Goal: Task Accomplishment & Management: Manage account settings

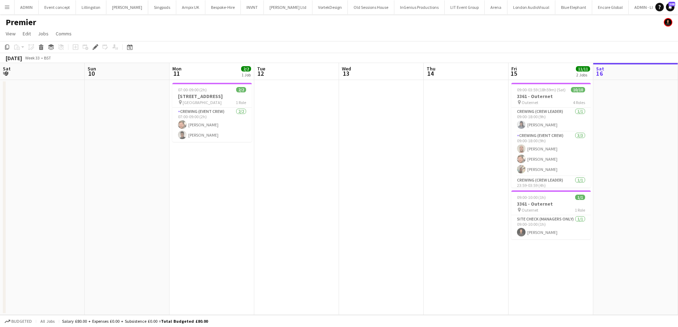
scroll to position [0, 244]
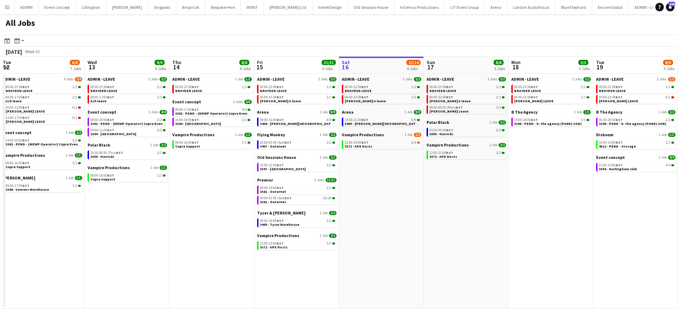
scroll to position [0, 169]
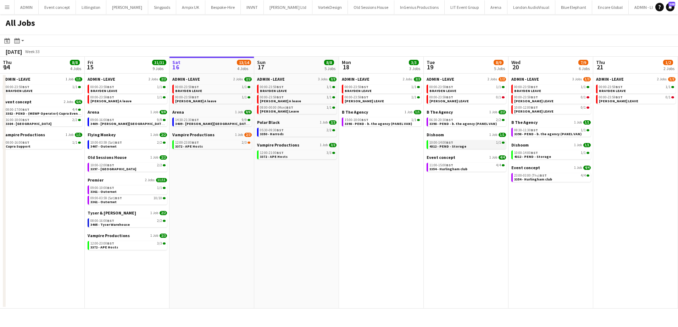
click at [433, 147] on span "4312 - PEND - Storage" at bounding box center [447, 146] width 37 height 5
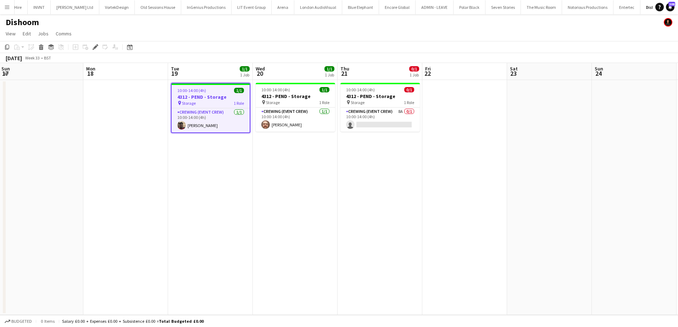
scroll to position [0, 257]
drag, startPoint x: 346, startPoint y: 173, endPoint x: 248, endPoint y: 156, distance: 99.3
click at [248, 156] on app-calendar-viewport "Thu 14 Fri 15 Sat 16 Sun 17 Mon 18 Tue 19 1/1 1 Job Wed 20 1/1 1 Job Thu 21 0/1…" at bounding box center [339, 189] width 678 height 252
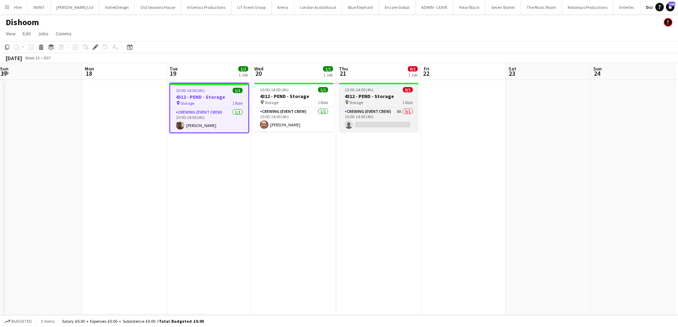
click at [369, 94] on h3 "4312 - PEND - Storage" at bounding box center [378, 96] width 79 height 6
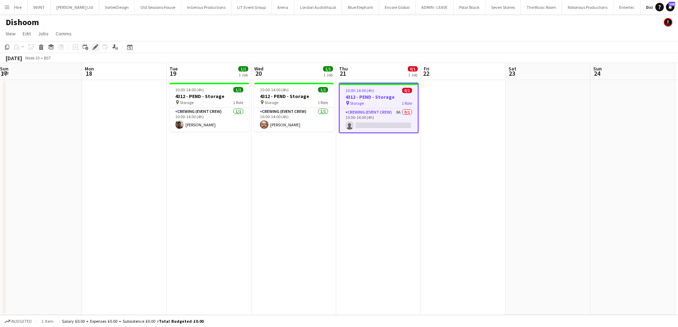
click at [95, 48] on icon at bounding box center [95, 47] width 4 height 4
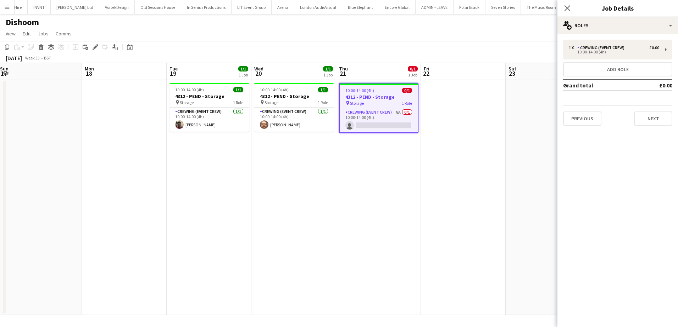
click at [352, 91] on span "10:00-14:00 (4h)" at bounding box center [359, 90] width 29 height 5
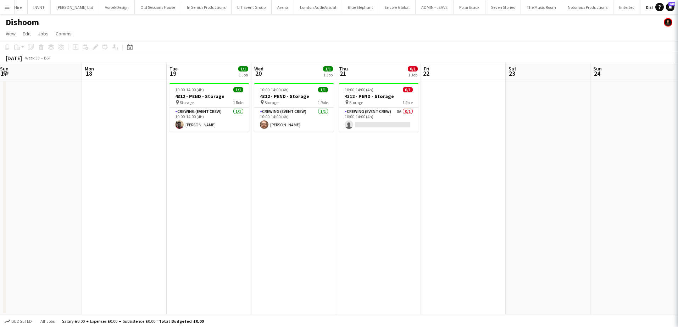
click at [431, 101] on app-date-cell at bounding box center [463, 197] width 85 height 235
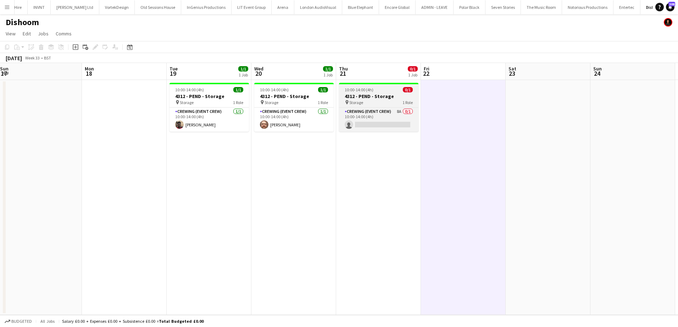
click at [380, 99] on h3 "4312 - PEND - Storage" at bounding box center [378, 96] width 79 height 6
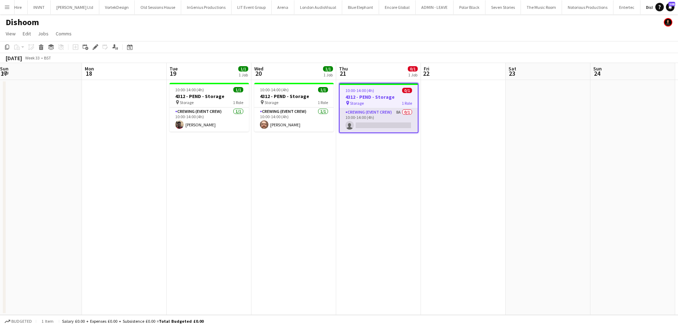
click at [377, 124] on app-card-role "Crewing (Event Crew) 8A 0/1 10:00-14:00 (4h) single-neutral-actions" at bounding box center [379, 120] width 78 height 24
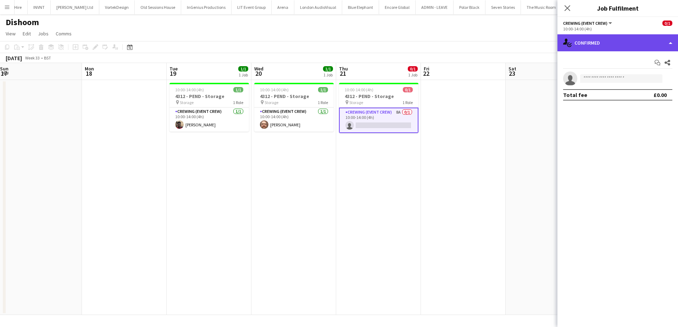
click at [639, 44] on div "single-neutral-actions-check-2 Confirmed" at bounding box center [617, 42] width 120 height 17
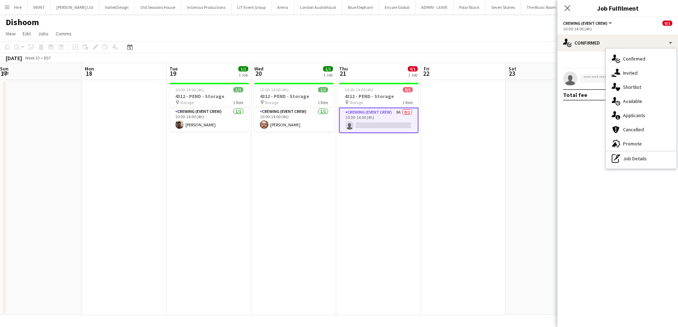
click at [638, 117] on div "single-neutral-actions-information Applicants" at bounding box center [641, 115] width 70 height 14
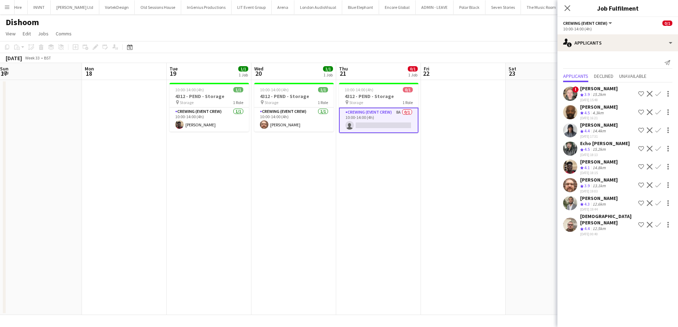
click at [657, 186] on app-icon "Confirm" at bounding box center [658, 186] width 6 height 6
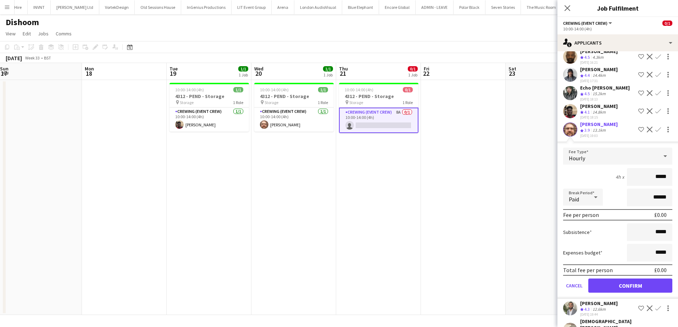
scroll to position [71, 0]
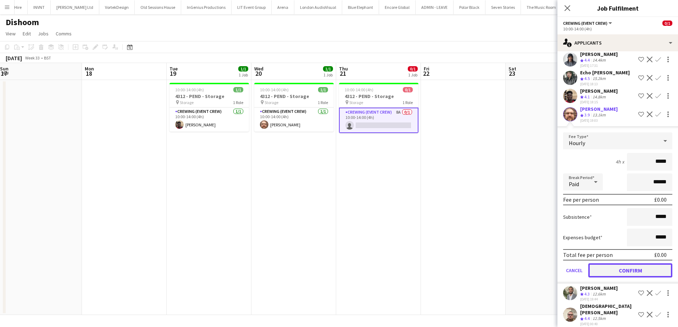
click at [624, 276] on button "Confirm" at bounding box center [630, 271] width 84 height 14
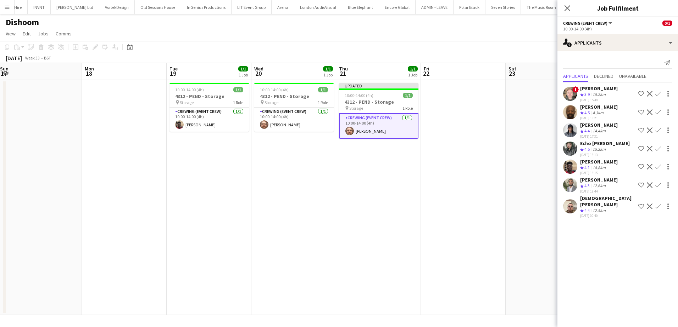
click at [513, 182] on app-date-cell at bounding box center [547, 197] width 85 height 235
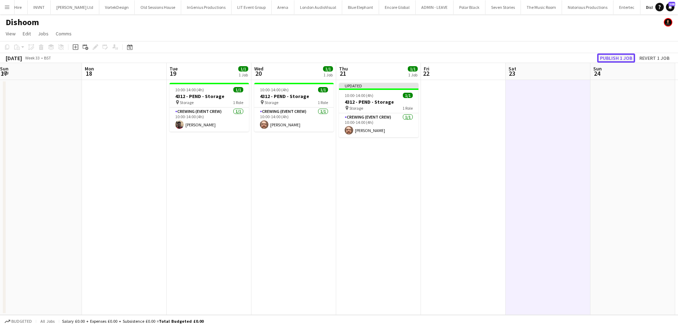
click at [627, 59] on button "Publish 1 job" at bounding box center [616, 58] width 38 height 9
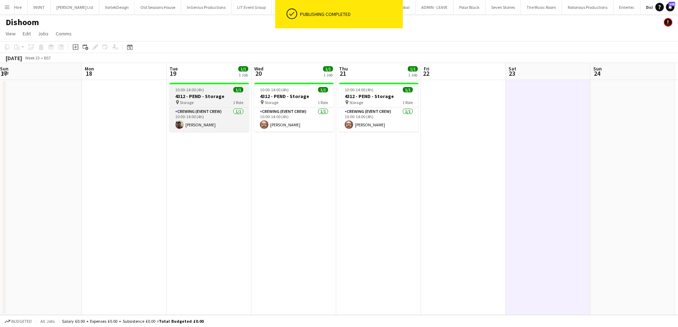
click at [195, 88] on span "10:00-14:00 (4h)" at bounding box center [189, 89] width 29 height 5
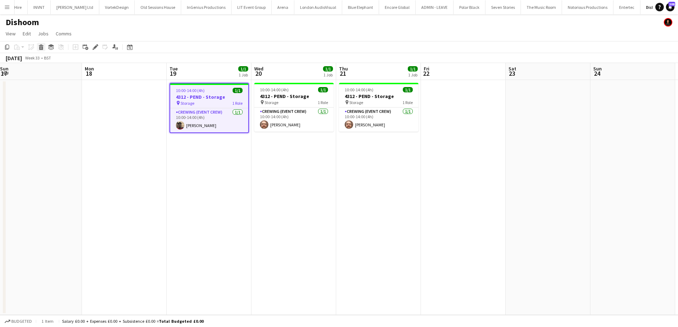
click at [44, 49] on icon "Delete" at bounding box center [41, 47] width 6 height 6
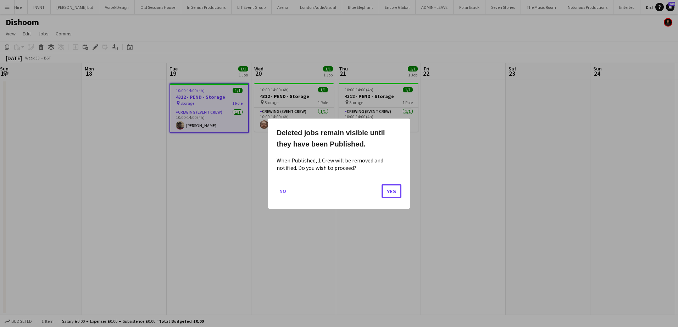
click at [389, 193] on button "Yes" at bounding box center [391, 191] width 20 height 14
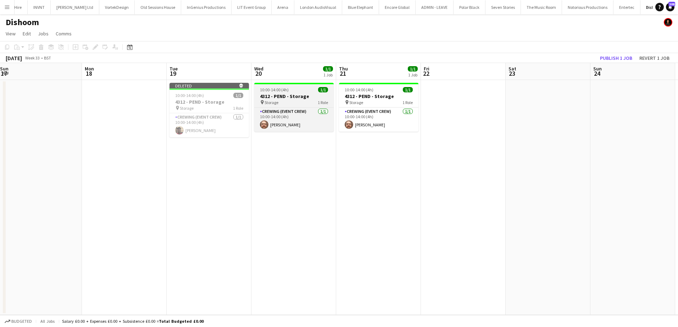
click at [288, 88] on span "10:00-14:00 (4h)" at bounding box center [274, 89] width 29 height 5
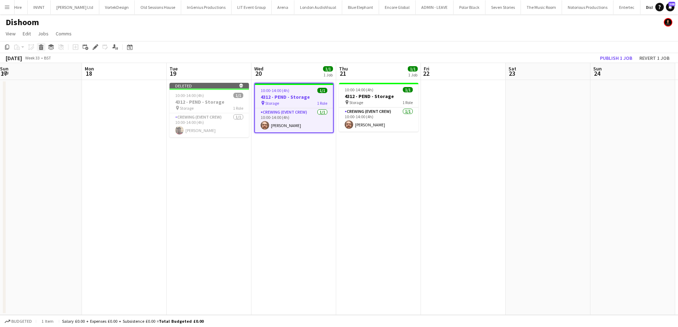
click at [39, 46] on icon at bounding box center [41, 45] width 5 height 2
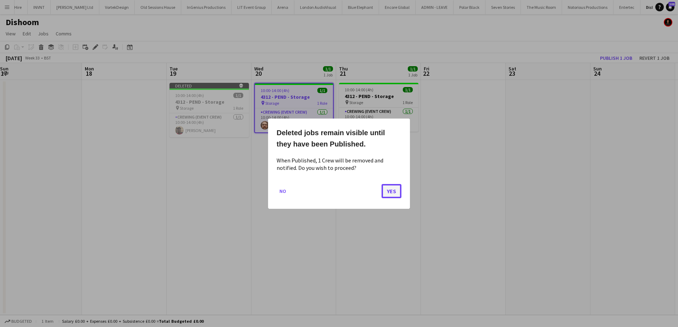
click at [386, 198] on button "Yes" at bounding box center [391, 191] width 20 height 14
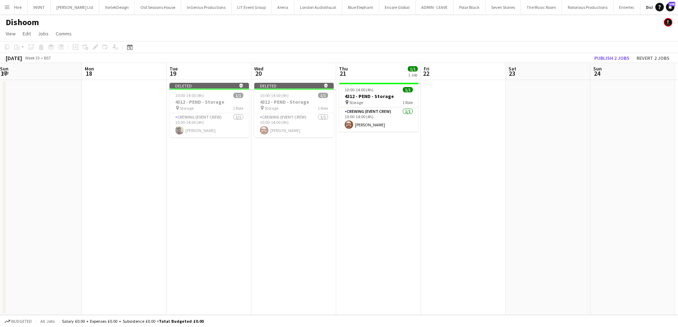
click at [528, 141] on app-date-cell at bounding box center [547, 197] width 85 height 235
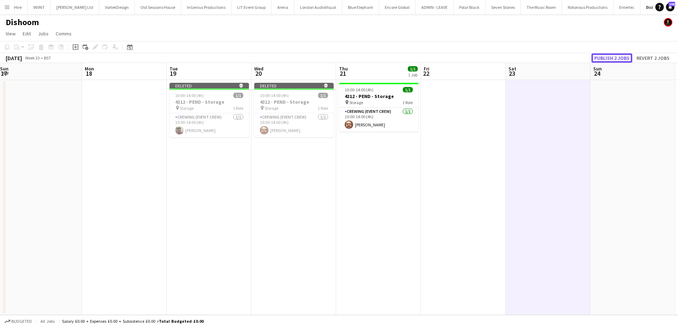
click at [605, 59] on button "Publish 2 jobs" at bounding box center [611, 58] width 41 height 9
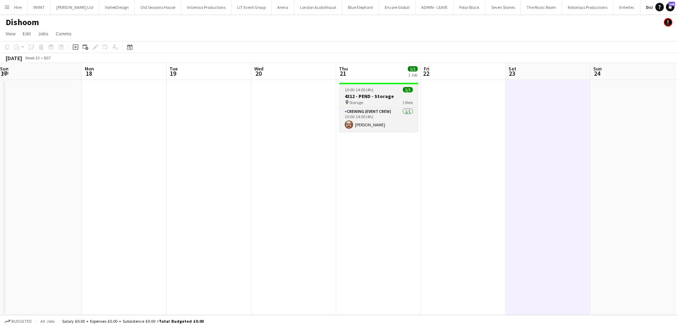
click at [370, 88] on span "10:00-14:00 (4h)" at bounding box center [358, 89] width 29 height 5
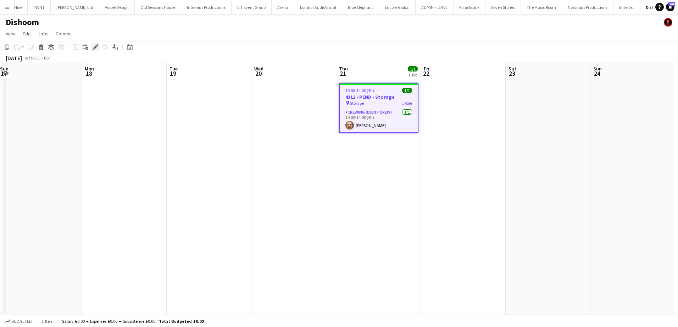
click at [91, 47] on div "Edit" at bounding box center [95, 47] width 9 height 9
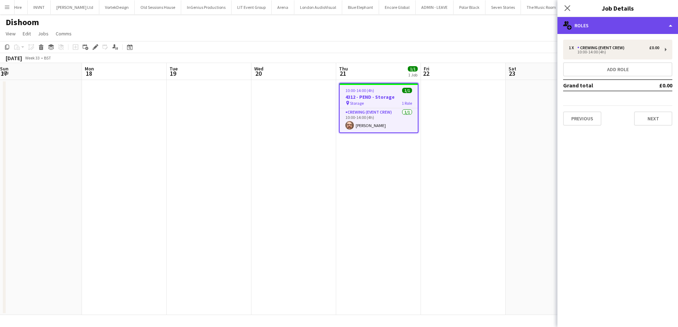
click at [622, 26] on div "multiple-users-add Roles" at bounding box center [617, 25] width 120 height 17
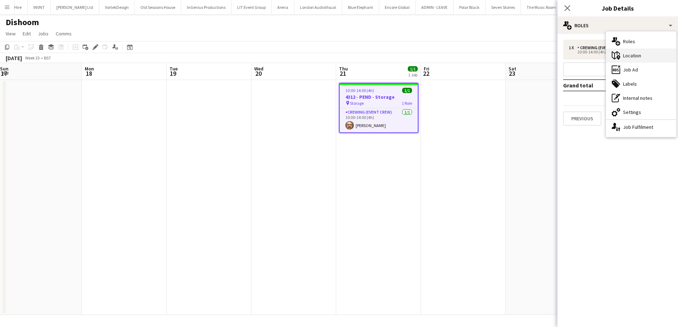
click at [636, 57] on div "maps-pin-1 Location" at bounding box center [641, 56] width 70 height 14
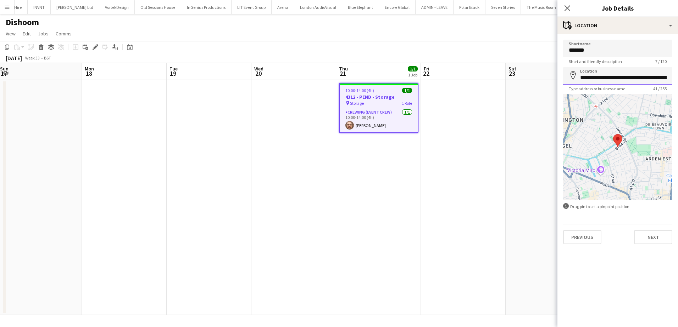
click at [588, 79] on input "**********" at bounding box center [617, 76] width 109 height 18
click at [394, 159] on app-date-cell "10:00-14:00 (4h) 1/1 4312 - PEND - Storage pin Storage 1 Role Crewing (Event Cr…" at bounding box center [378, 197] width 85 height 235
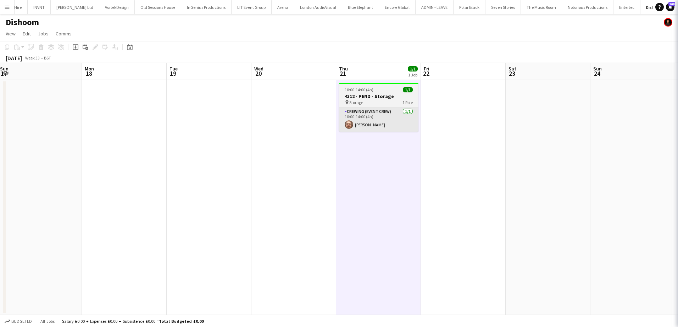
click at [374, 128] on app-card-role "Crewing (Event Crew) 1/1 10:00-14:00 (4h) Corey Arnold" at bounding box center [378, 120] width 79 height 24
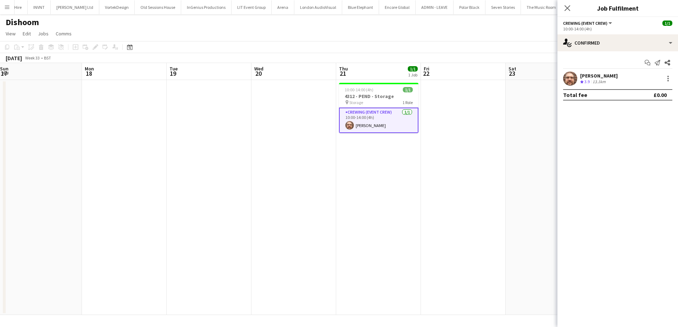
click at [584, 83] on span "3.9" at bounding box center [586, 81] width 5 height 5
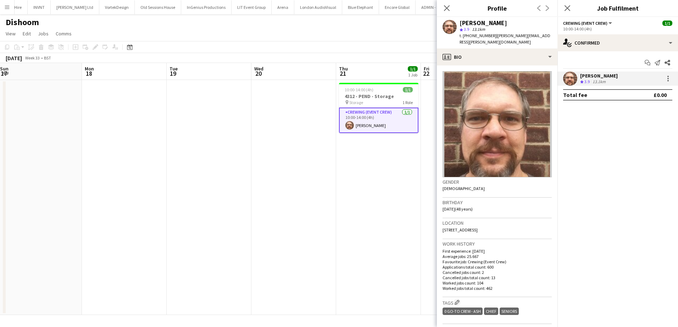
click at [478, 37] on span "t. +447305480906" at bounding box center [477, 35] width 37 height 5
copy span "447305480906"
click at [271, 148] on app-date-cell at bounding box center [293, 197] width 85 height 235
